Goal: Information Seeking & Learning: Learn about a topic

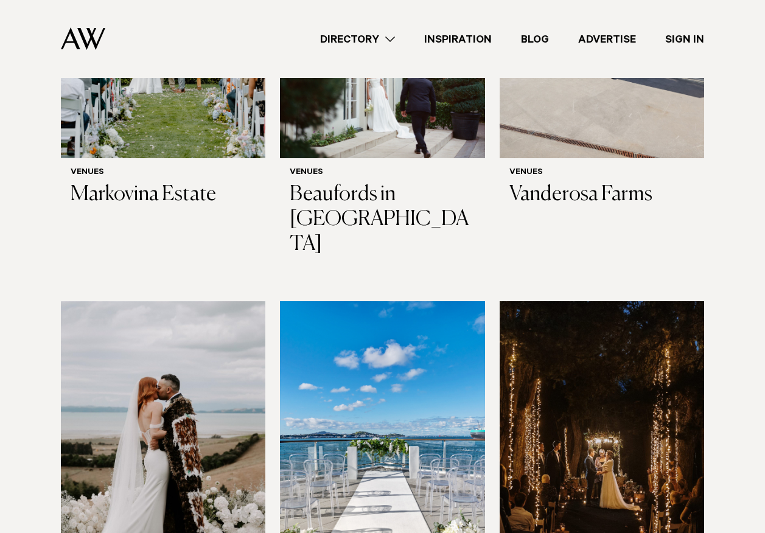
scroll to position [2677, 0]
click at [393, 301] on img at bounding box center [382, 438] width 204 height 274
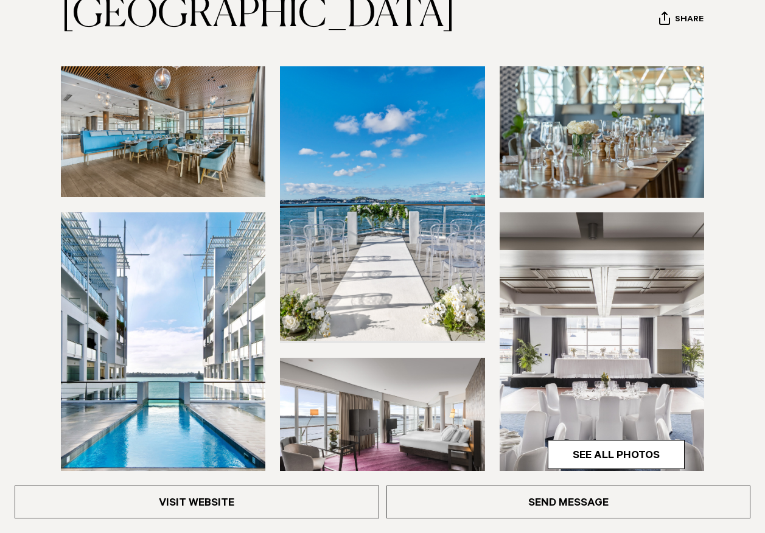
scroll to position [243, 0]
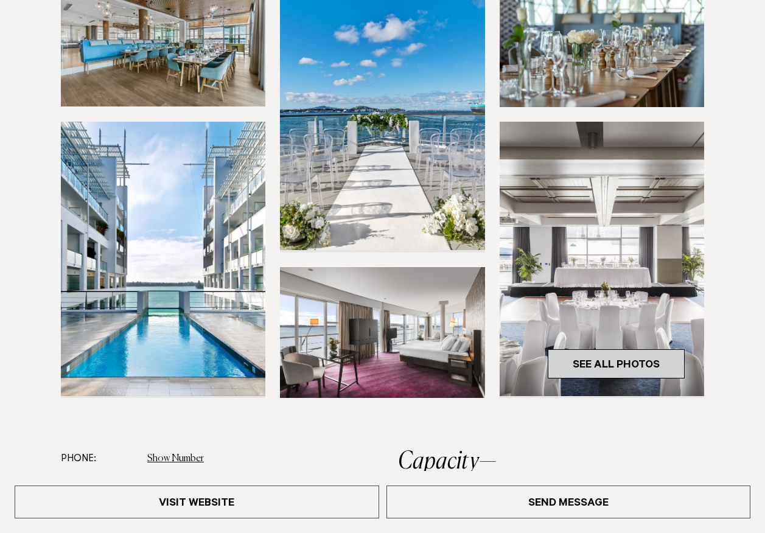
click at [607, 363] on link "See All Photos" at bounding box center [616, 363] width 137 height 29
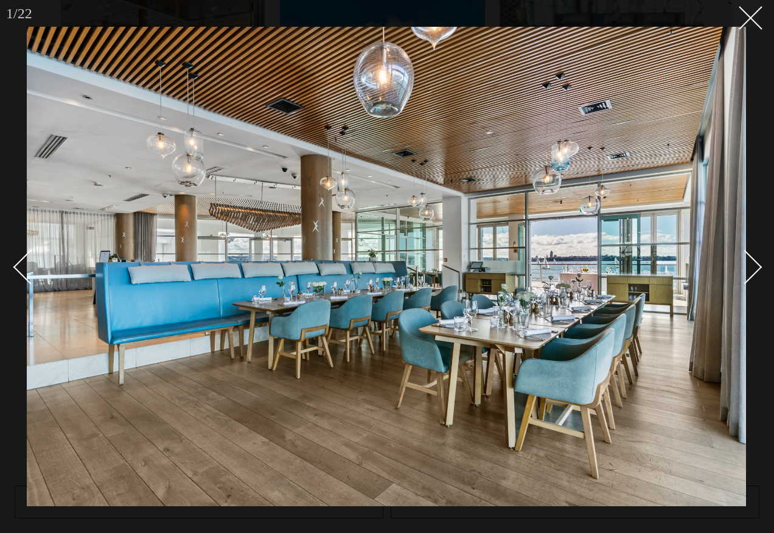
click at [750, 268] on div "Next slide" at bounding box center [745, 267] width 35 height 35
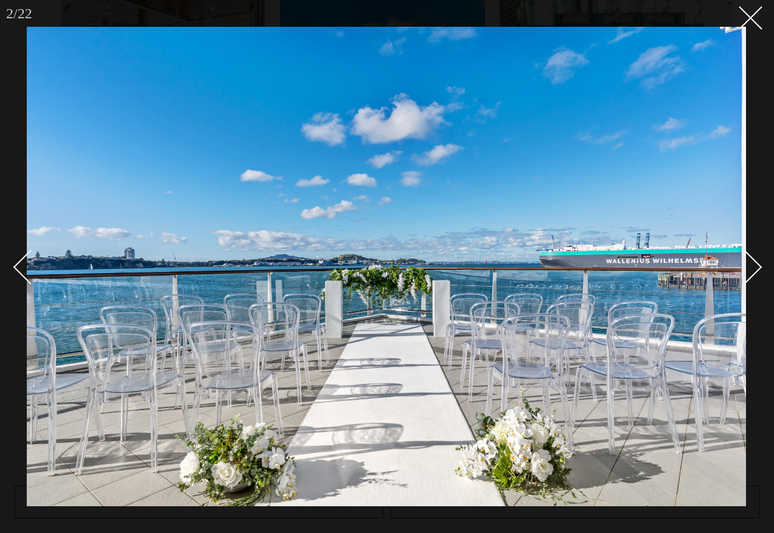
click at [750, 268] on div "Next slide" at bounding box center [745, 267] width 35 height 35
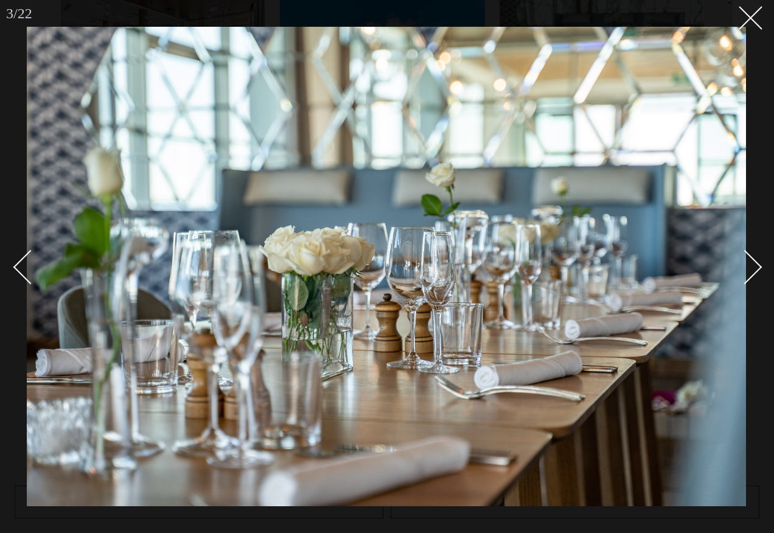
click at [750, 268] on div "Next slide" at bounding box center [745, 267] width 35 height 35
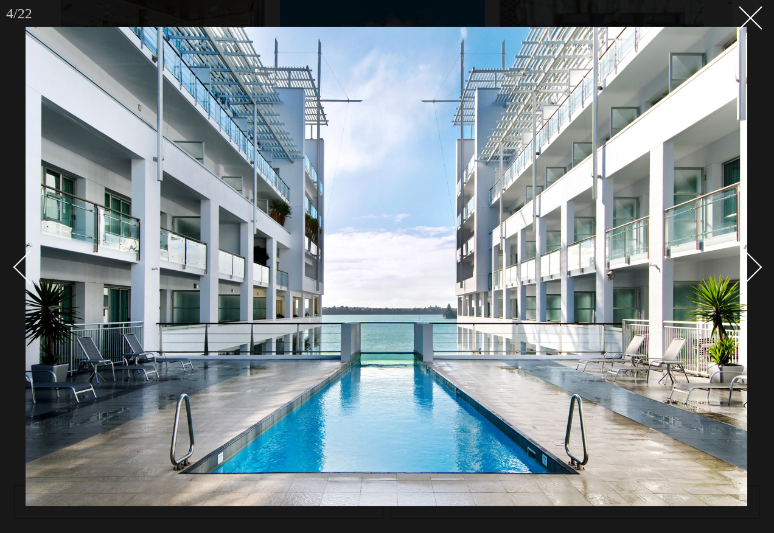
click at [752, 266] on div "Next slide" at bounding box center [745, 267] width 35 height 35
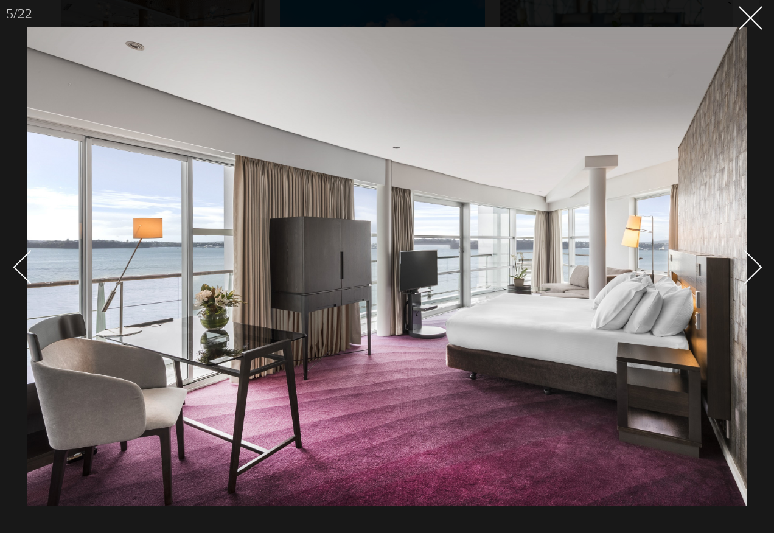
click at [752, 266] on div "Next slide" at bounding box center [745, 267] width 35 height 35
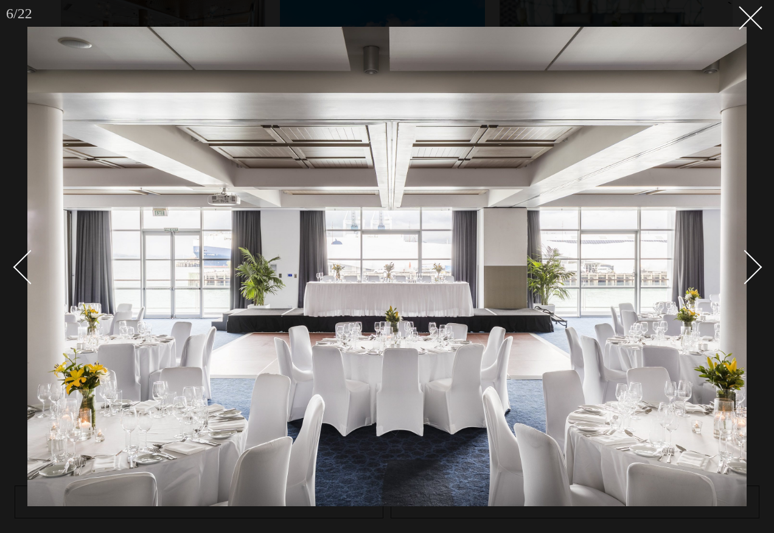
click at [752, 266] on div "Next slide" at bounding box center [745, 267] width 35 height 35
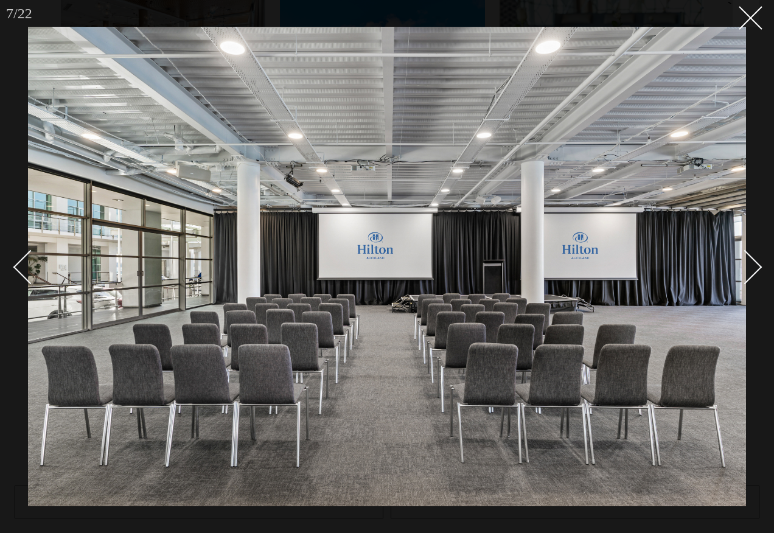
click at [752, 266] on div "Next slide" at bounding box center [745, 267] width 35 height 35
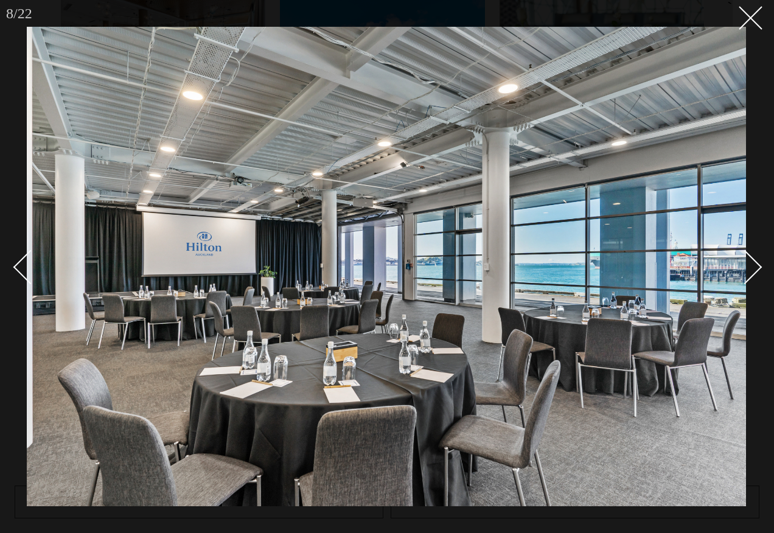
click at [752, 266] on div "Next slide" at bounding box center [745, 267] width 35 height 35
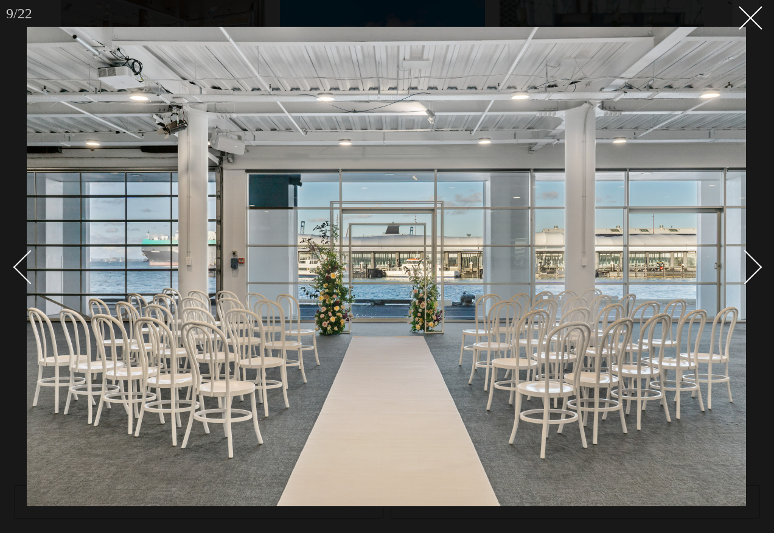
click at [752, 266] on div "Next slide" at bounding box center [745, 267] width 35 height 35
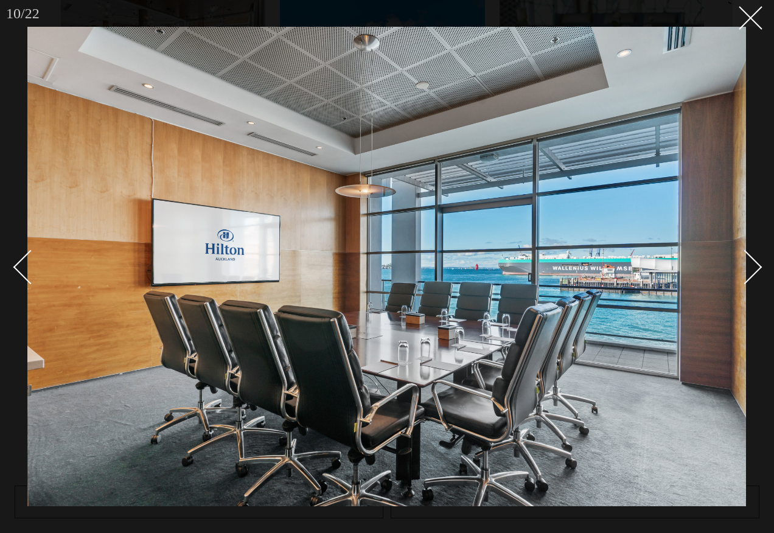
click at [754, 270] on div "Next slide" at bounding box center [745, 267] width 35 height 35
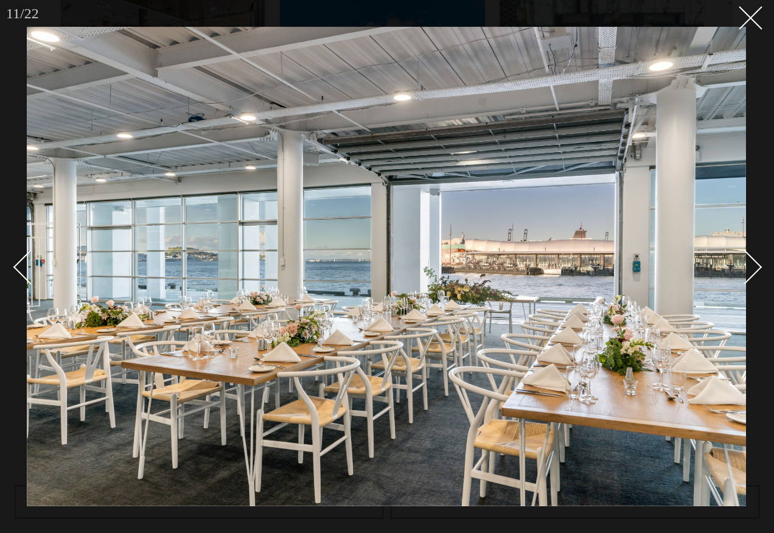
click at [754, 269] on div "Next slide" at bounding box center [745, 267] width 35 height 35
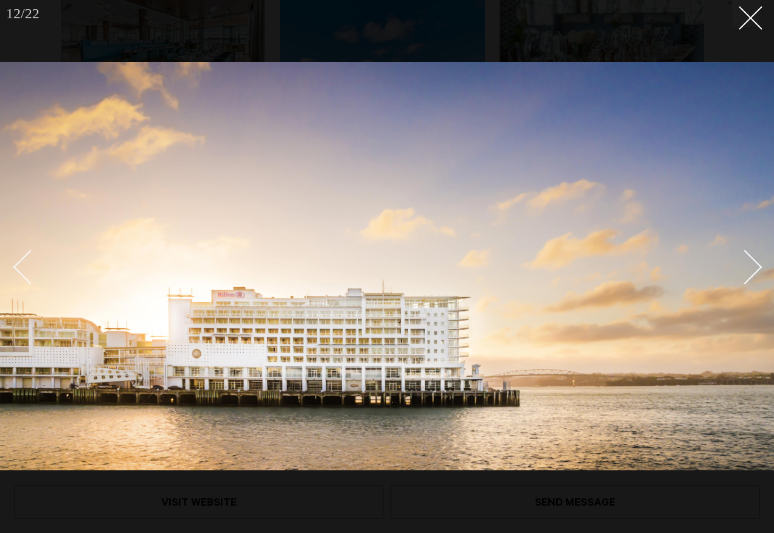
click at [754, 269] on div "Next slide" at bounding box center [745, 267] width 35 height 35
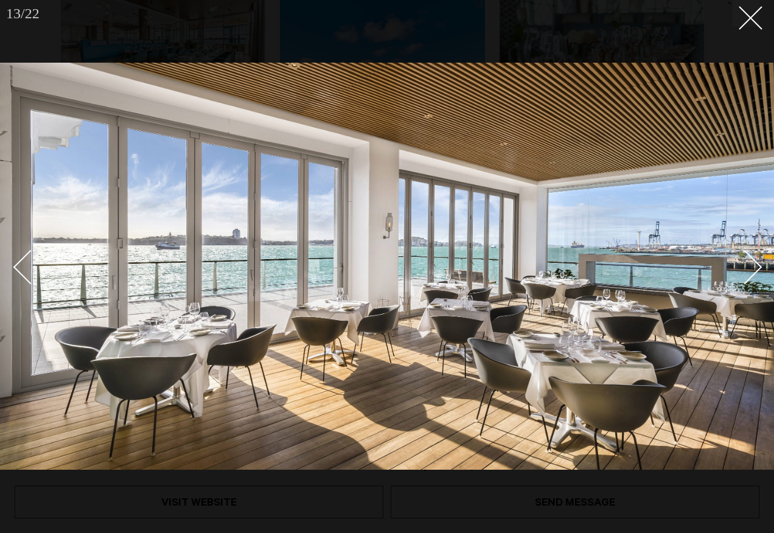
click at [753, 269] on div "Next slide" at bounding box center [745, 267] width 35 height 35
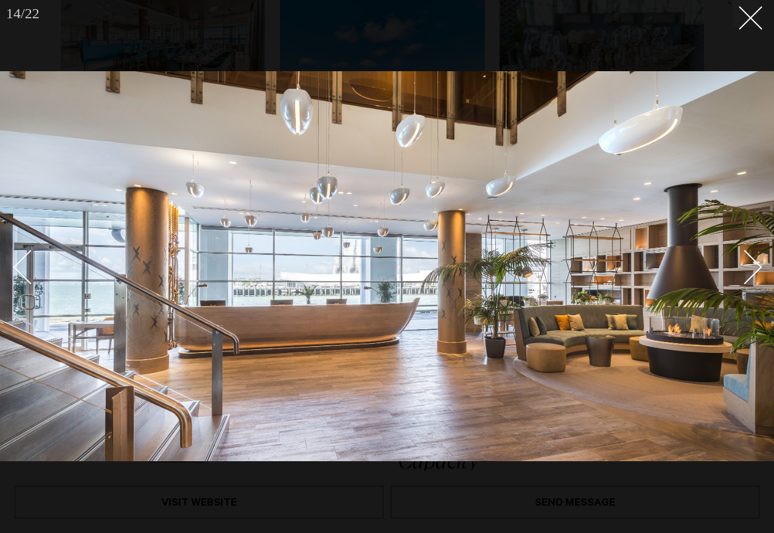
click at [753, 269] on div "Next slide" at bounding box center [745, 267] width 35 height 35
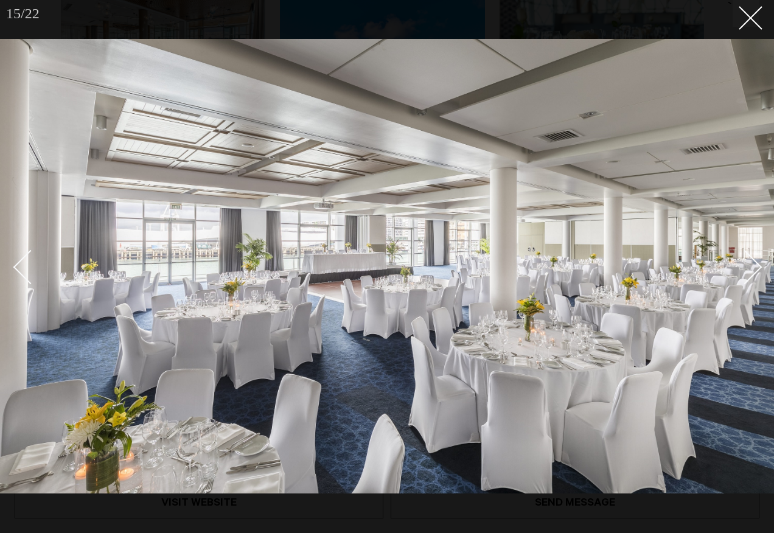
click at [753, 269] on div "Next slide" at bounding box center [745, 267] width 35 height 35
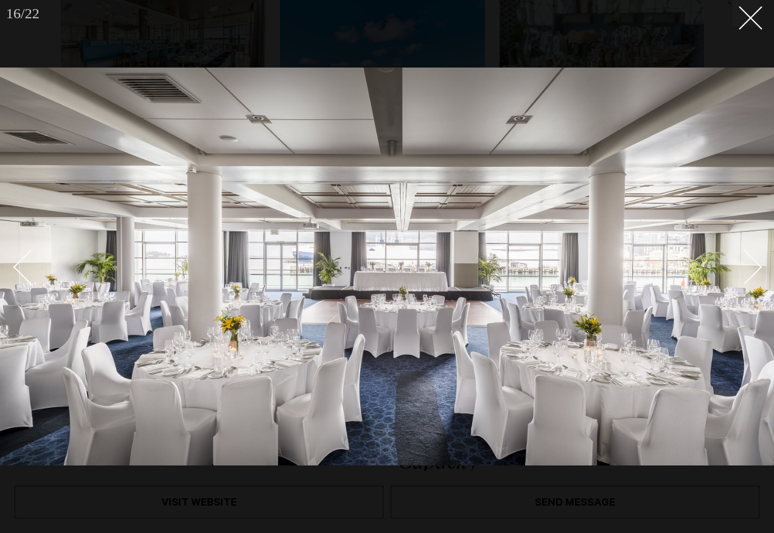
click at [753, 269] on div "Next slide" at bounding box center [745, 267] width 35 height 35
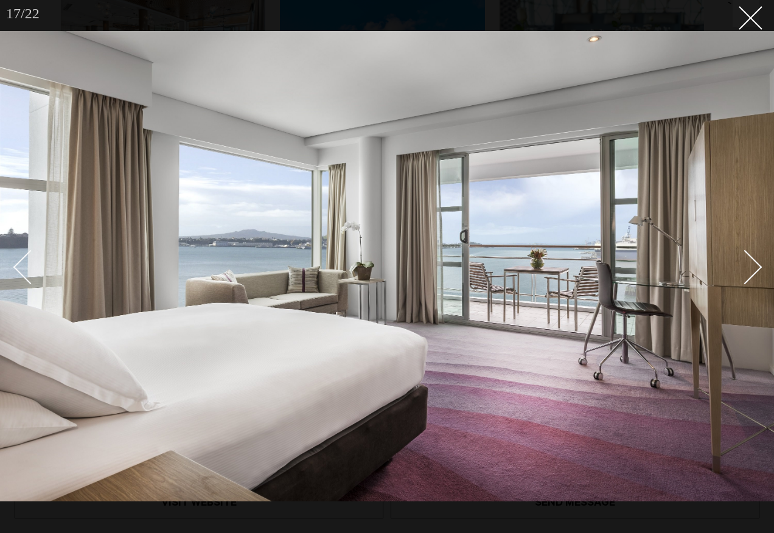
click at [753, 269] on div "Next slide" at bounding box center [745, 267] width 35 height 35
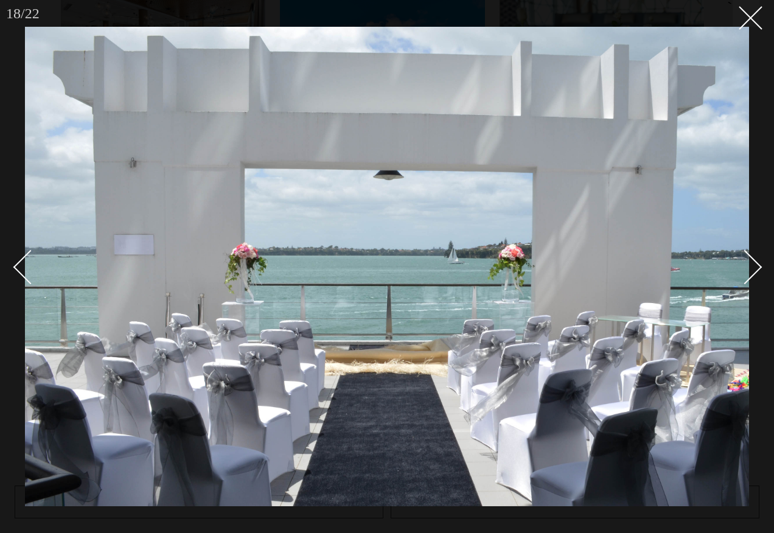
click at [753, 269] on div "Next slide" at bounding box center [745, 267] width 35 height 35
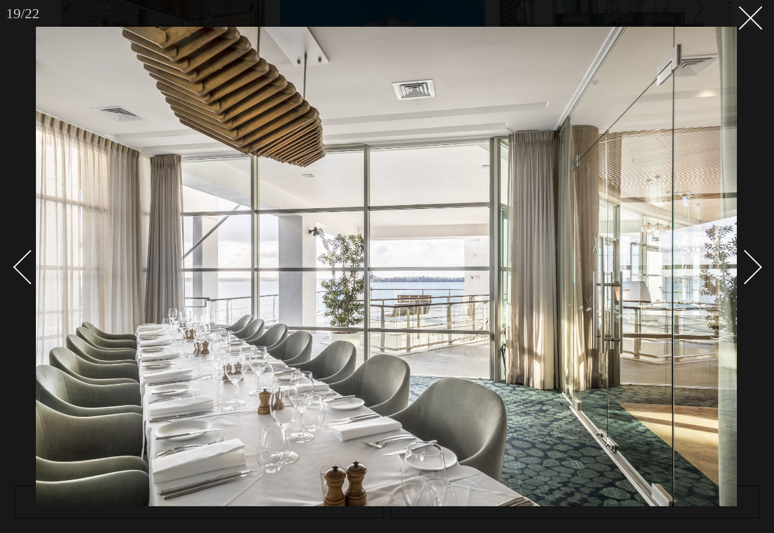
click at [753, 269] on div "Next slide" at bounding box center [745, 267] width 35 height 35
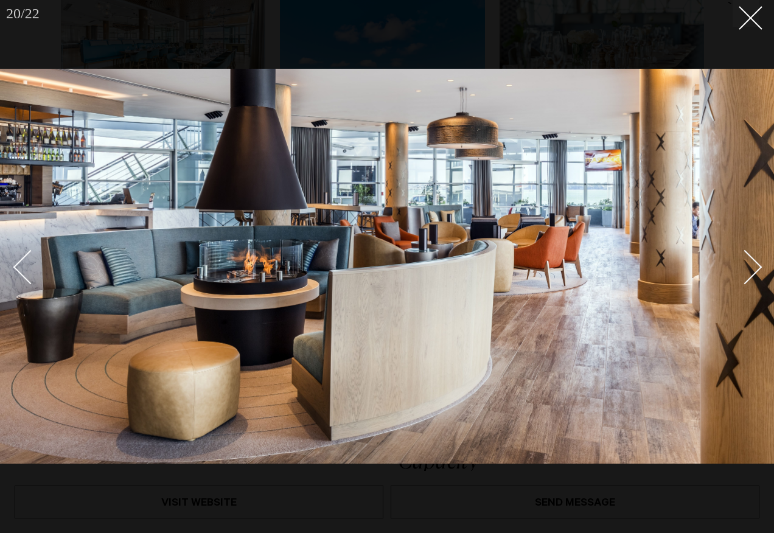
click at [753, 268] on div "Next slide" at bounding box center [745, 267] width 35 height 35
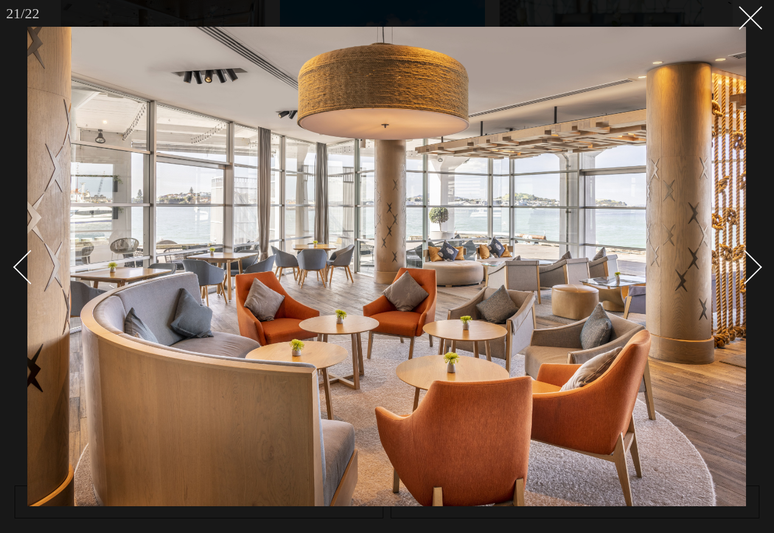
click at [753, 268] on div "Next slide" at bounding box center [745, 267] width 35 height 35
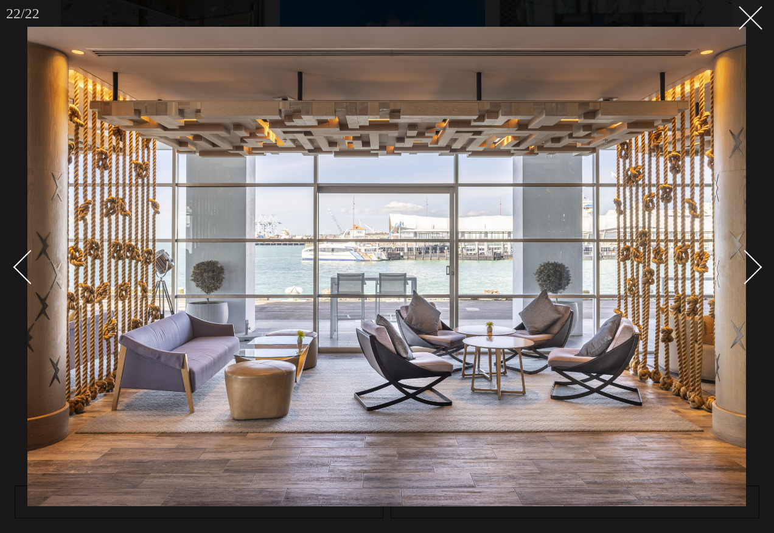
click at [753, 268] on div "Next slide" at bounding box center [745, 267] width 35 height 35
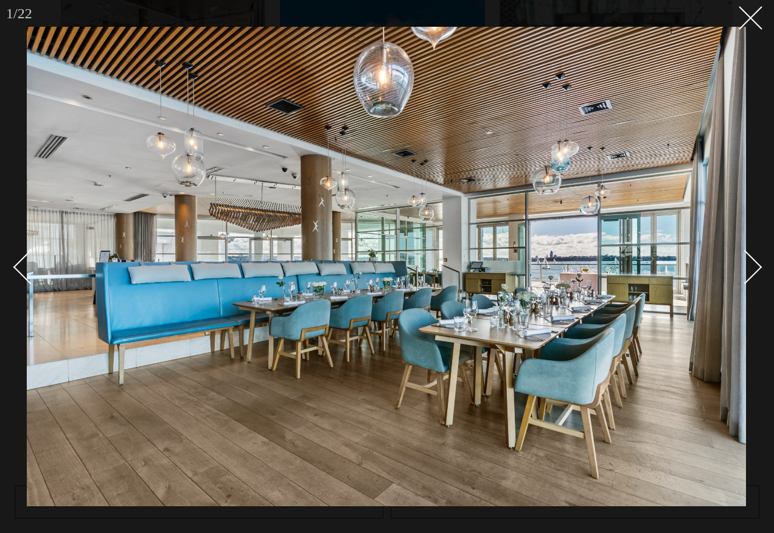
click at [753, 268] on div "Next slide" at bounding box center [745, 267] width 35 height 35
